Goal: Task Accomplishment & Management: Use online tool/utility

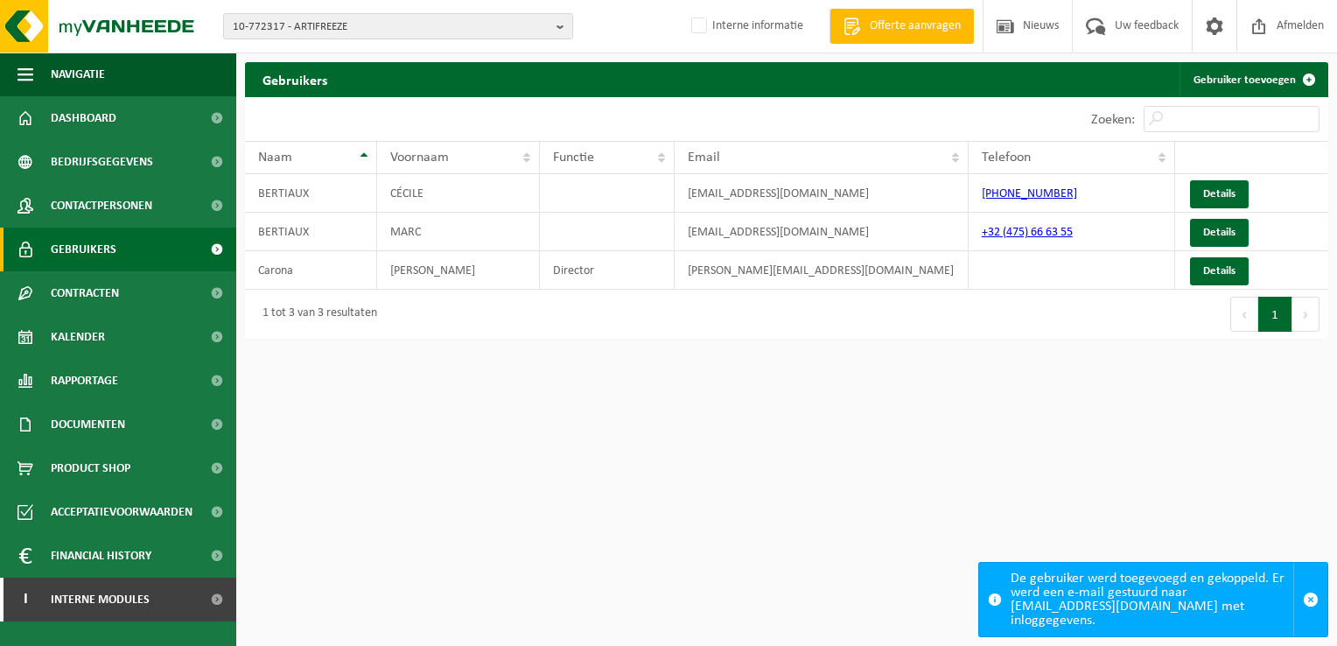
click at [686, 451] on html "10-772317 - ARTIFREEZE 10-772317 - ARTIFREEZE Interne informatie Welkom HEIDI L…" at bounding box center [668, 323] width 1337 height 646
click at [59, 252] on span "Gebruikers" at bounding box center [84, 249] width 66 height 44
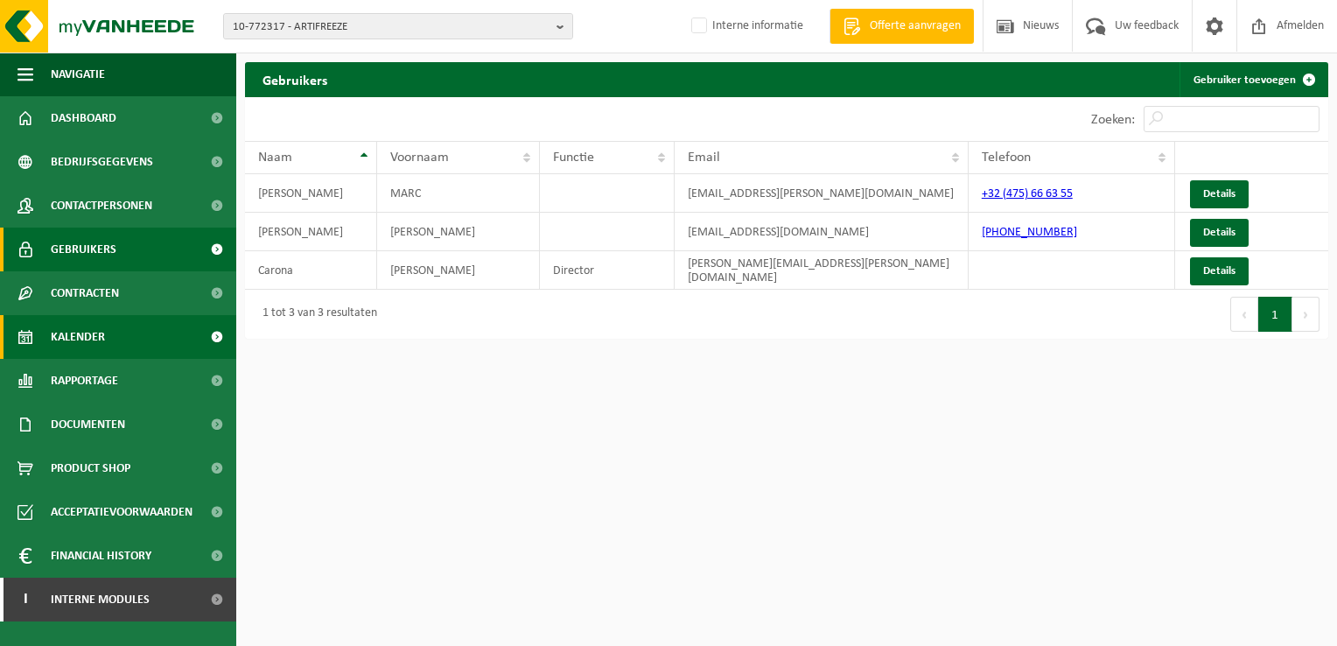
click at [74, 330] on span "Kalender" at bounding box center [78, 337] width 54 height 44
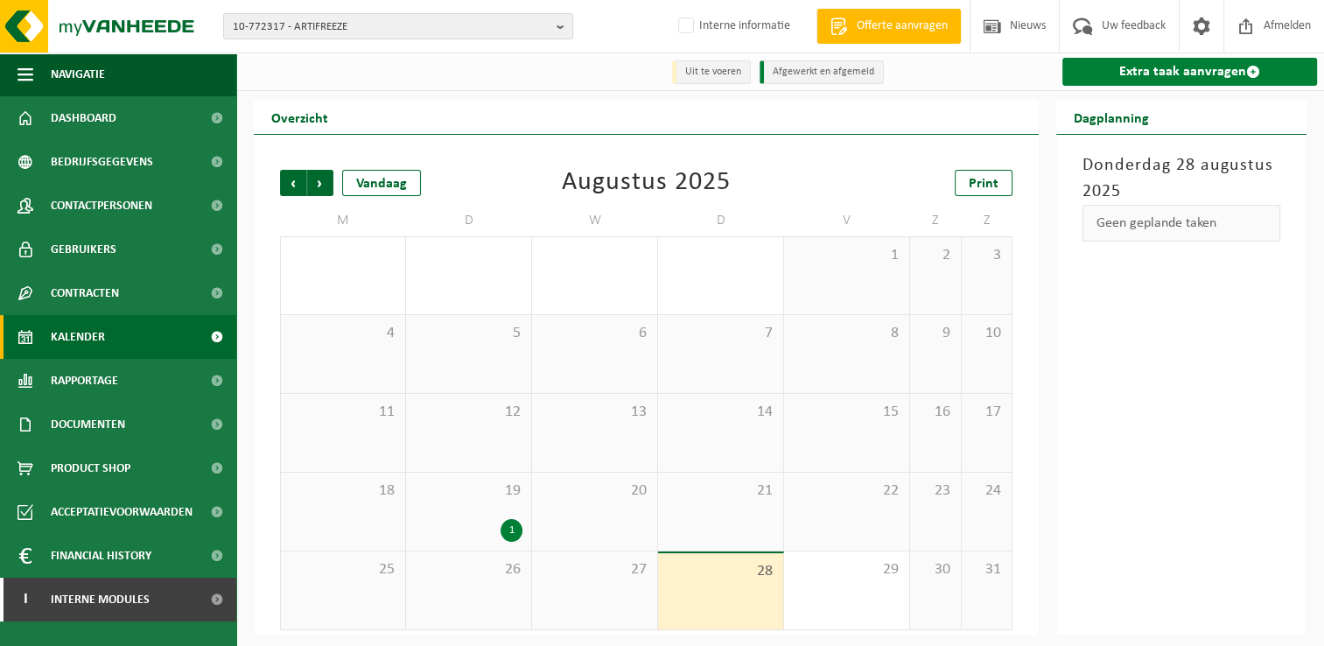
scroll to position [3, 0]
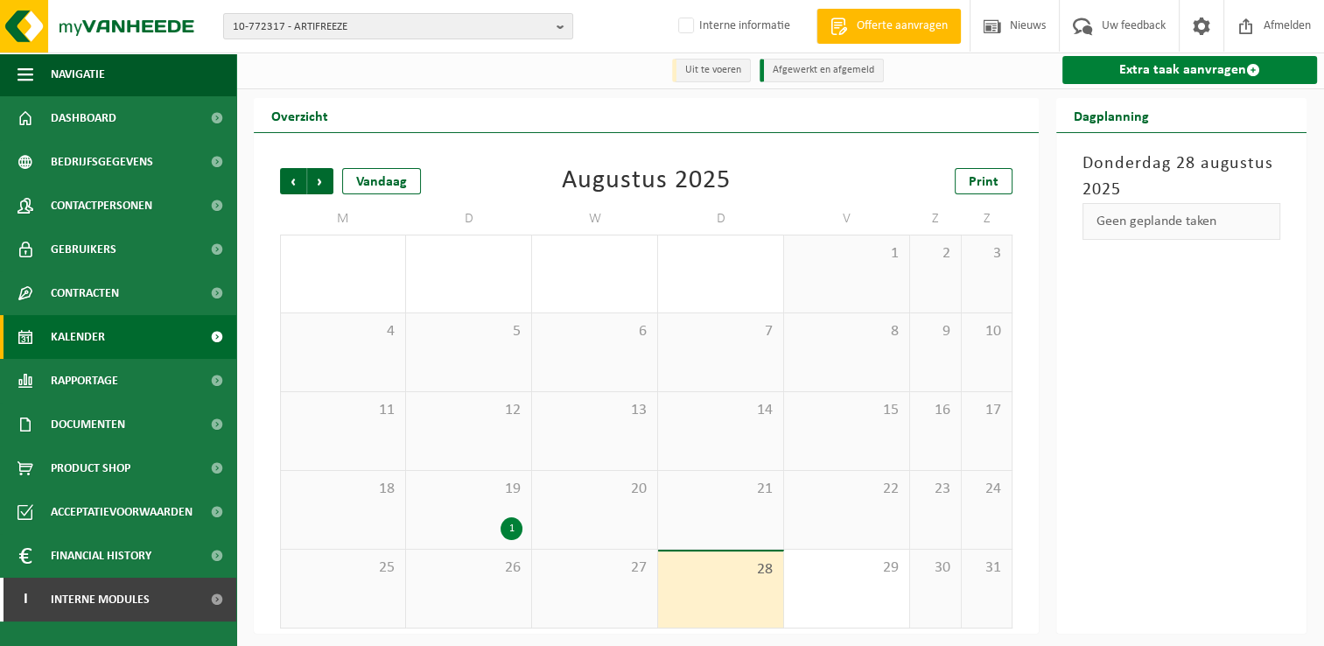
click at [1206, 73] on link "Extra taak aanvragen" at bounding box center [1189, 70] width 255 height 28
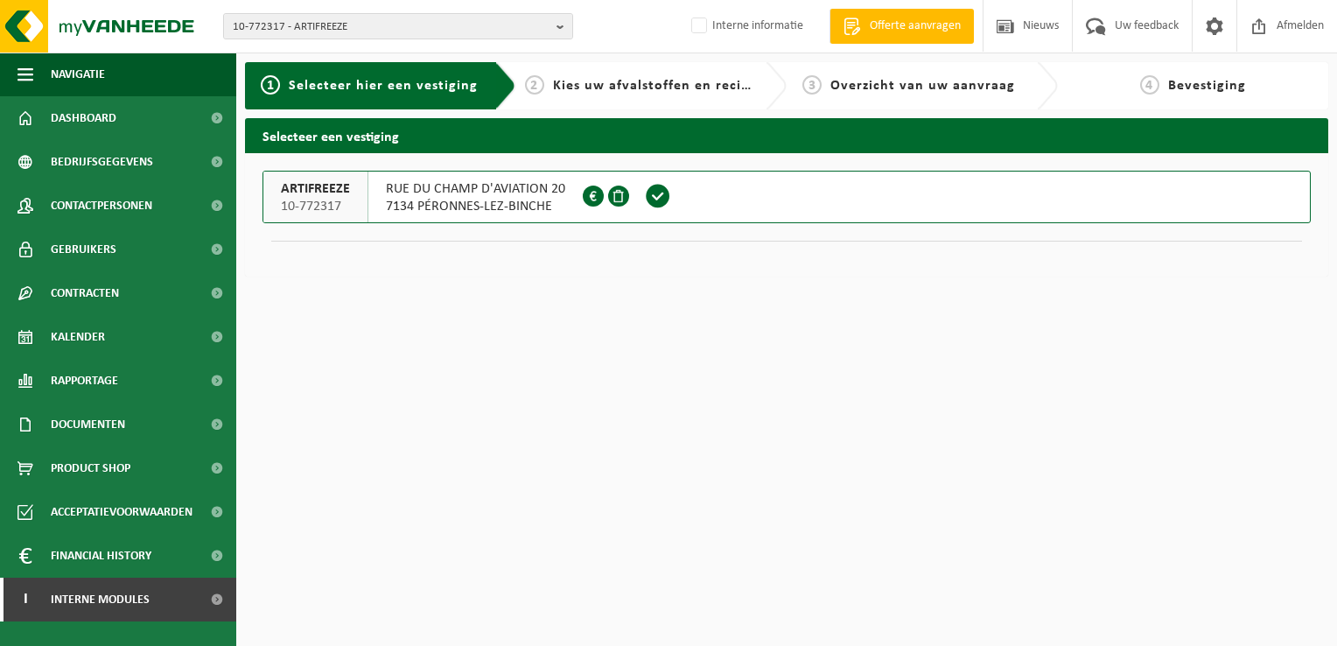
click at [668, 103] on div "2 Kies uw afvalstoffen en recipiënten" at bounding box center [651, 85] width 271 height 47
click at [76, 205] on span "Contactpersonen" at bounding box center [101, 206] width 101 height 44
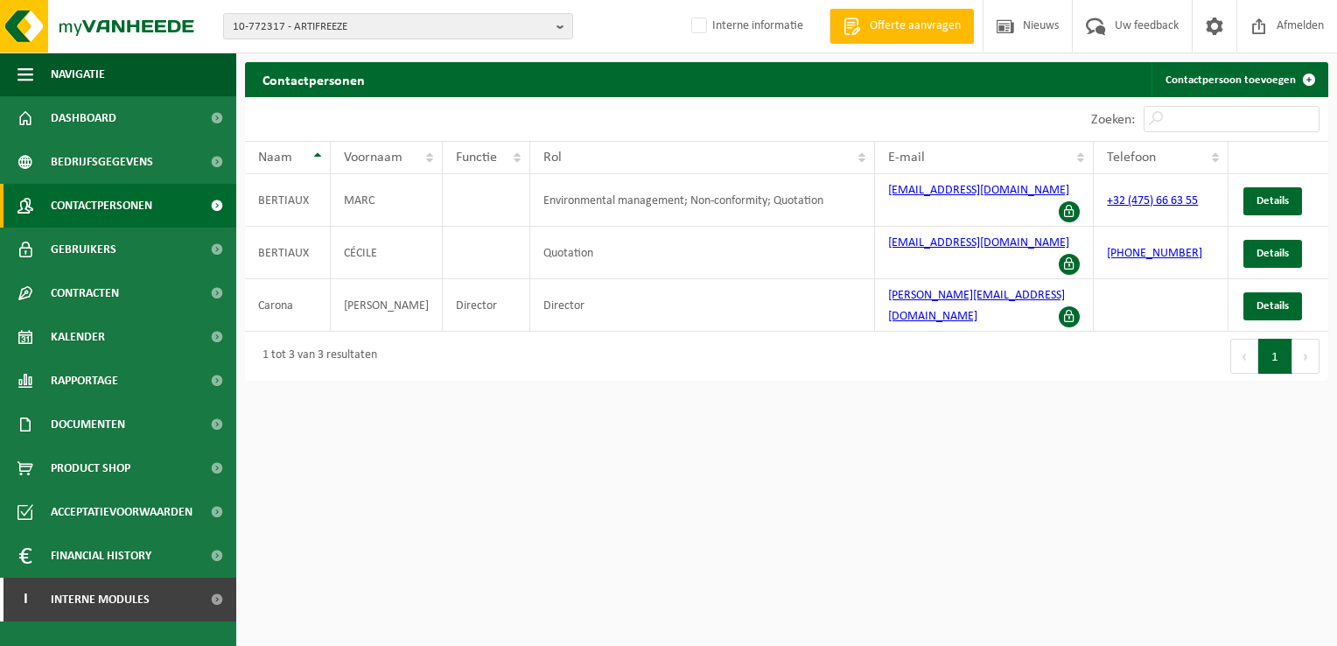
click at [1031, 459] on html "10-772317 - ARTIFREEZE 10-772317 - ARTIFREEZE Interne informatie Welkom [PERSON…" at bounding box center [668, 323] width 1337 height 646
click at [700, 530] on html "10-772317 - ARTIFREEZE 10-772317 - ARTIFREEZE Interne informatie Welkom [PERSON…" at bounding box center [668, 323] width 1337 height 646
